Goal: Task Accomplishment & Management: Use online tool/utility

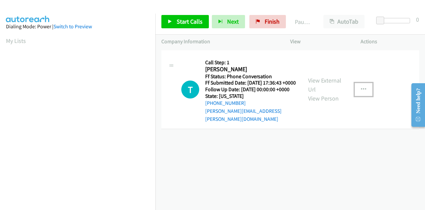
click at [362, 90] on icon "button" at bounding box center [363, 89] width 5 height 5
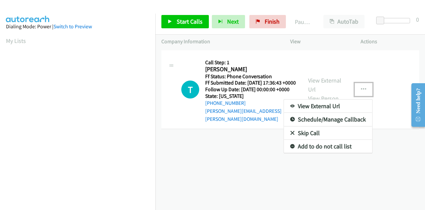
click at [309, 135] on link "Skip Call" at bounding box center [328, 132] width 88 height 13
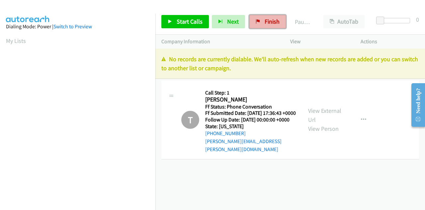
click at [262, 22] on link "Finish" at bounding box center [268, 21] width 37 height 13
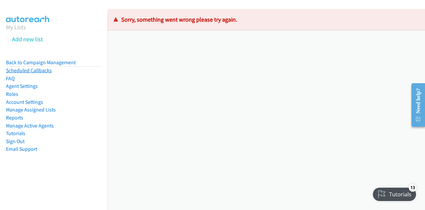
drag, startPoint x: 51, startPoint y: 65, endPoint x: 46, endPoint y: 73, distance: 10.1
click at [51, 65] on link "Back to Campaign Management" at bounding box center [41, 62] width 70 height 6
click at [67, 63] on link "Back to Campaign Management" at bounding box center [41, 62] width 70 height 6
